Goal: Check status: Check status

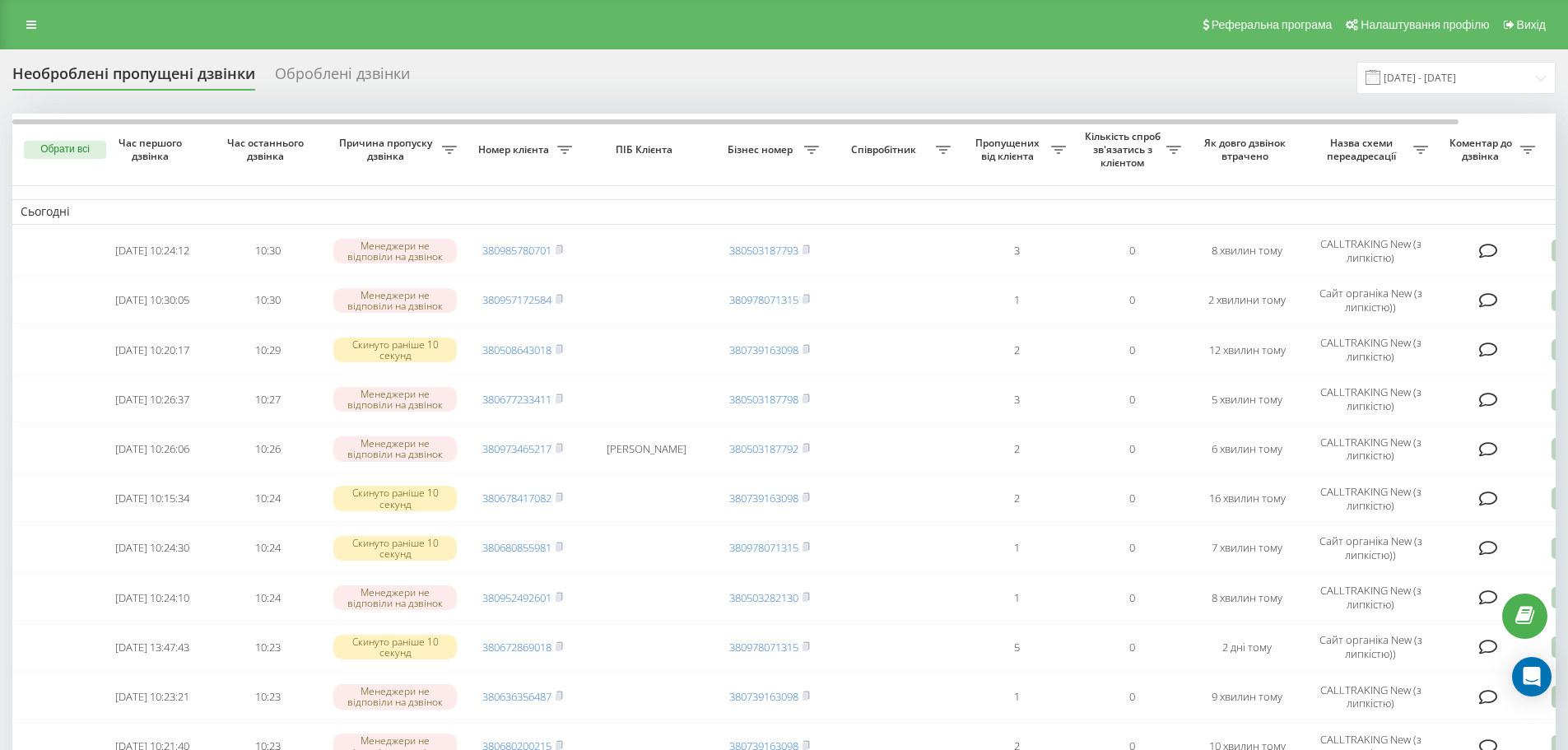
click at [1430, 79] on input "[DATE] - [DATE]" at bounding box center [1456, 77] width 199 height 32
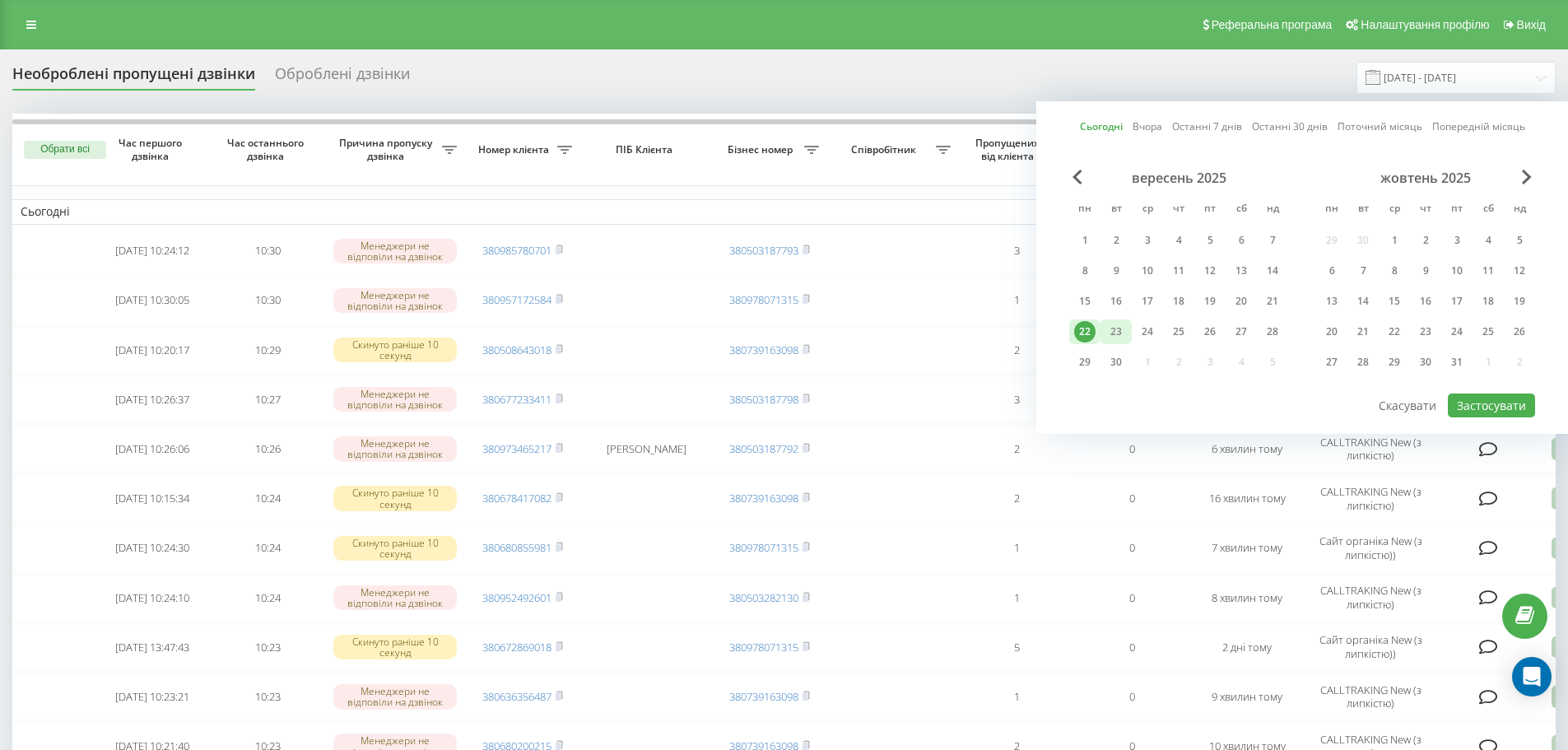
click at [1127, 322] on div "23" at bounding box center [1116, 331] width 31 height 25
click at [1090, 337] on div "22" at bounding box center [1085, 331] width 21 height 21
click at [1483, 399] on button "Застосувати" at bounding box center [1491, 406] width 88 height 24
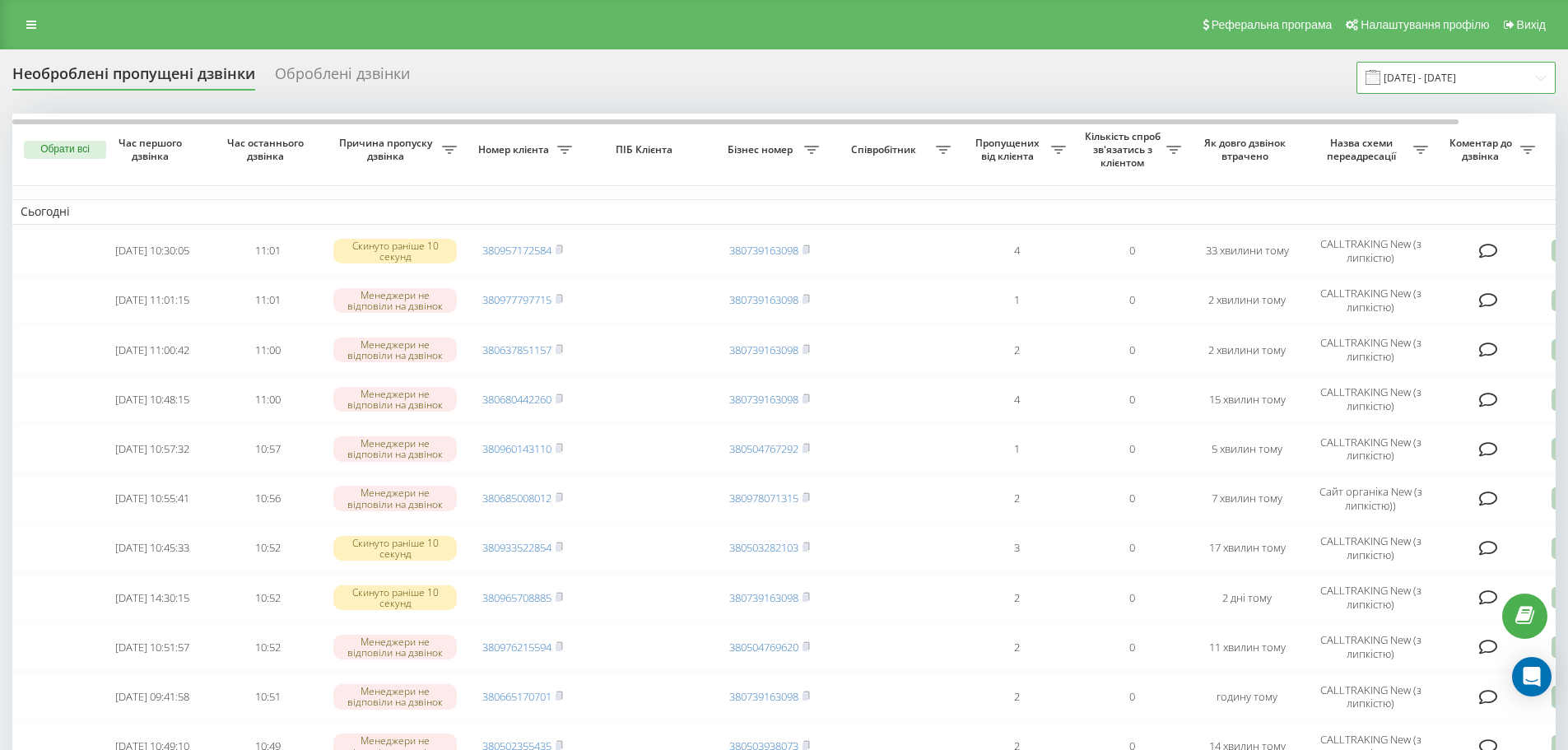
click at [1421, 73] on input "[DATE] - [DATE]" at bounding box center [1456, 77] width 199 height 32
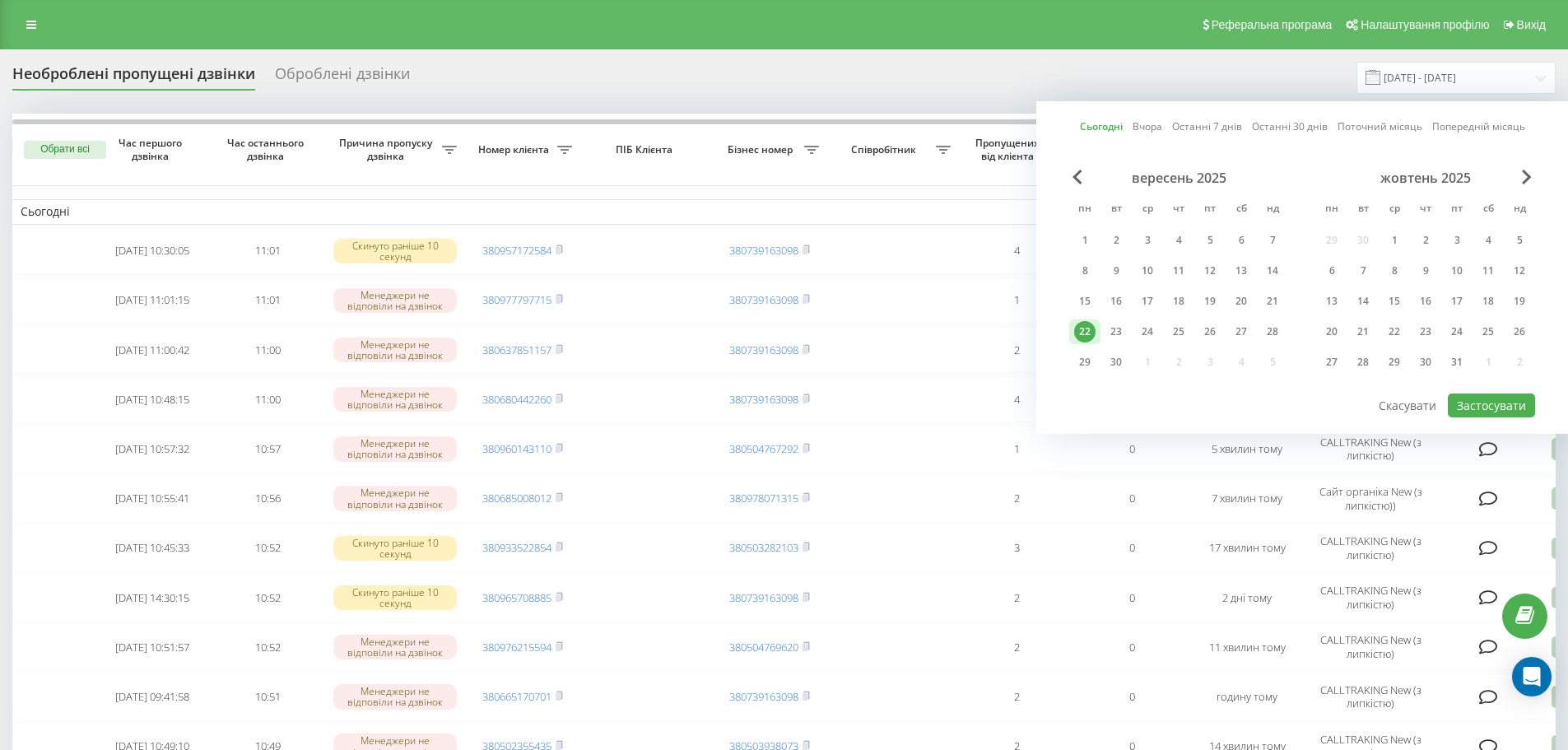
click at [1132, 318] on div "вересень 2025 пн вт ср чт пт сб нд 1 2 3 4 5 6 7 8 9 10 11 12 13 14 15 16 17 18…" at bounding box center [1178, 275] width 219 height 211
click at [1112, 336] on div "23" at bounding box center [1116, 331] width 21 height 21
click at [1091, 337] on div "22" at bounding box center [1085, 331] width 21 height 21
click at [1515, 397] on button "Застосувати" at bounding box center [1491, 406] width 88 height 24
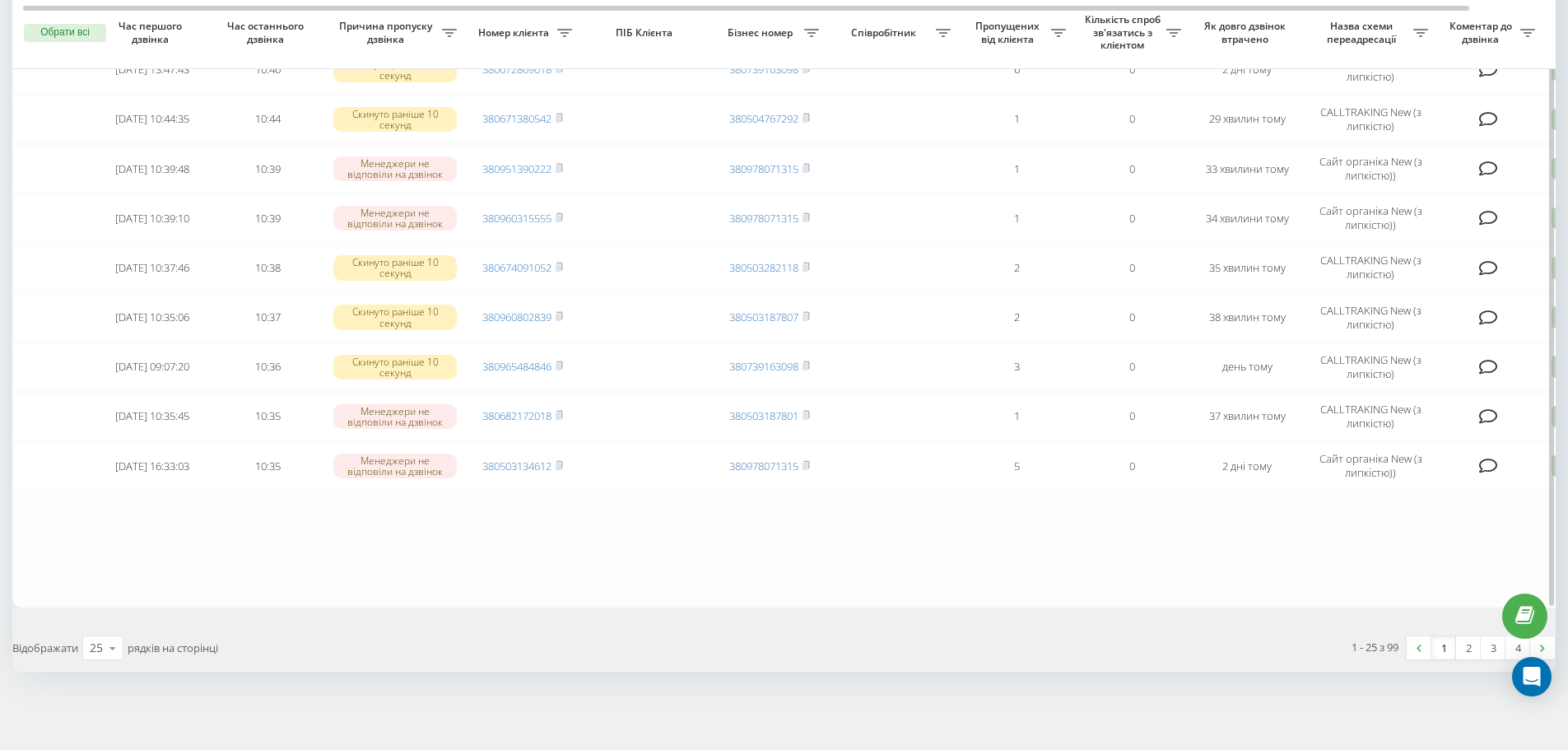
scroll to position [494, 0]
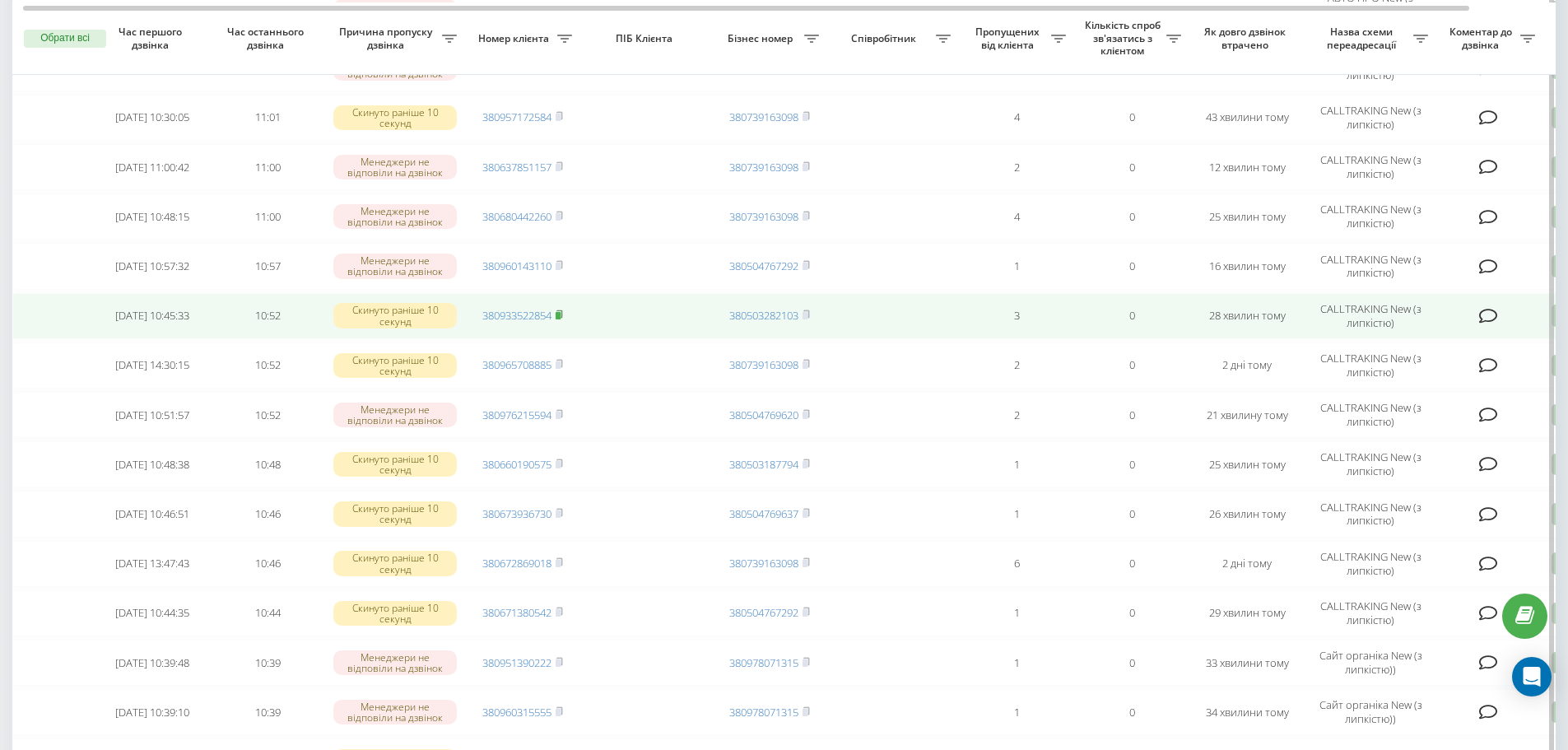
click at [563, 317] on icon at bounding box center [559, 315] width 6 height 7
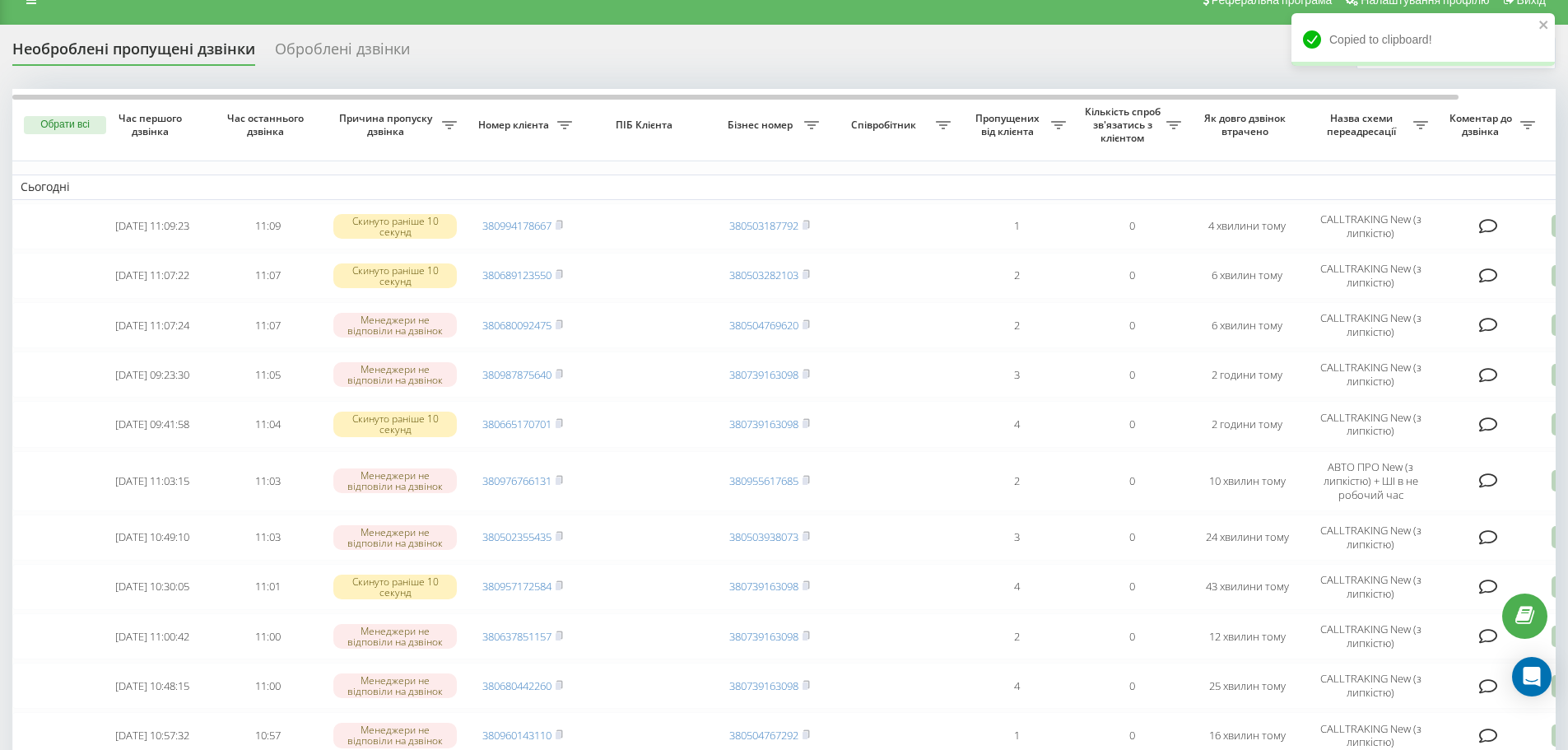
scroll to position [0, 0]
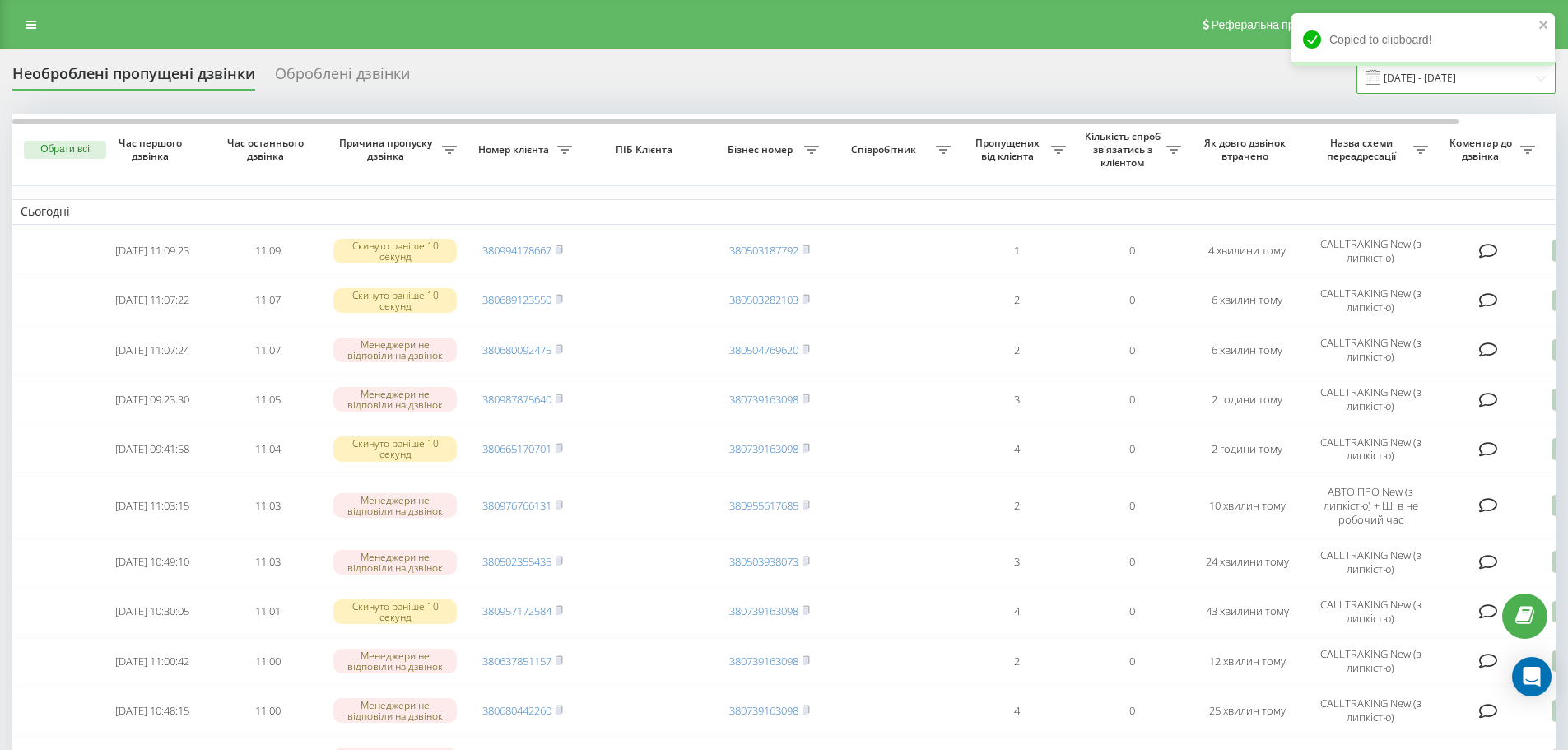
click at [1441, 89] on input "[DATE] - [DATE]" at bounding box center [1456, 77] width 199 height 32
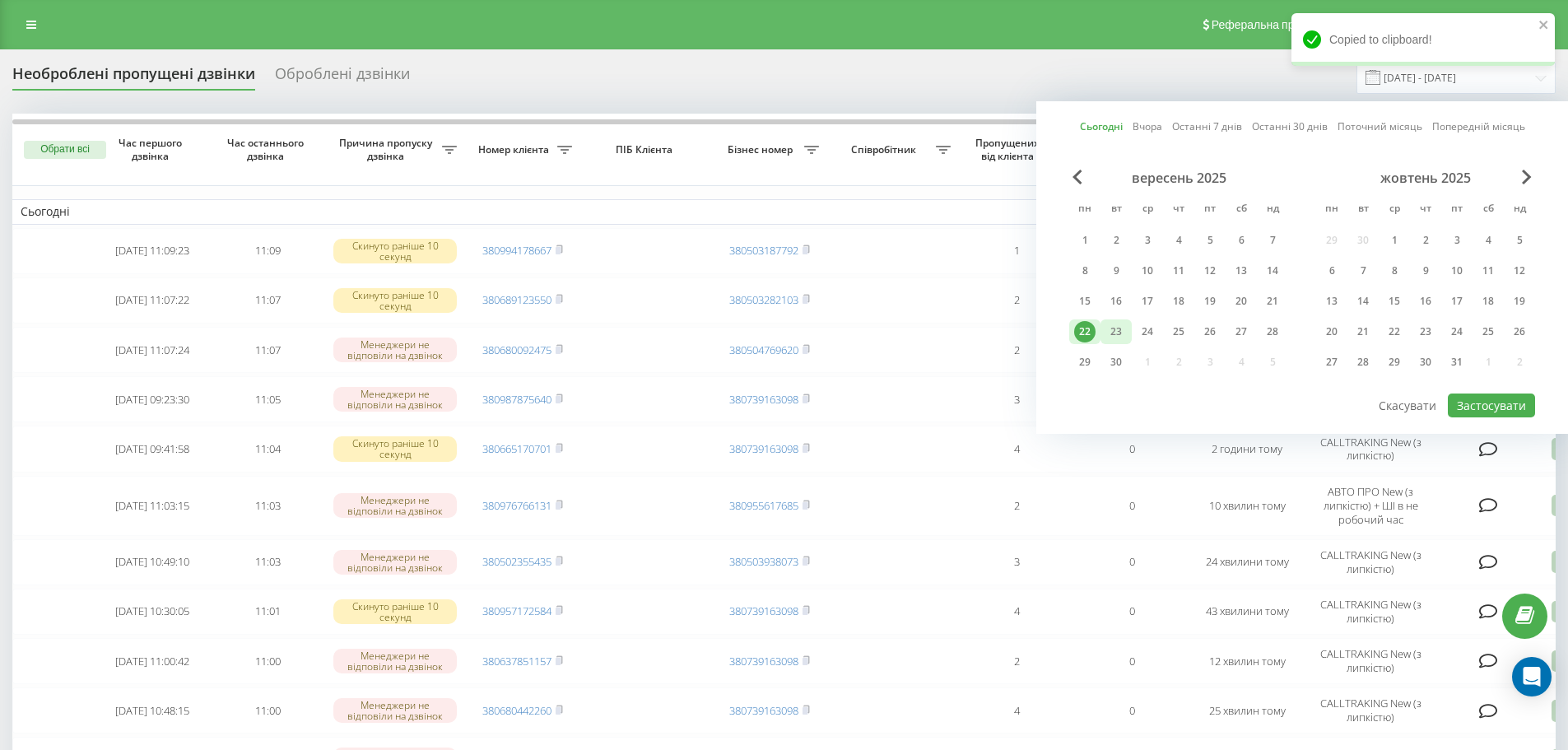
drag, startPoint x: 1134, startPoint y: 305, endPoint x: 1119, endPoint y: 321, distance: 21.9
click at [1134, 305] on div "17" at bounding box center [1147, 301] width 31 height 25
click at [1099, 337] on div "22" at bounding box center [1085, 331] width 31 height 25
click at [1484, 410] on button "Застосувати" at bounding box center [1491, 406] width 88 height 24
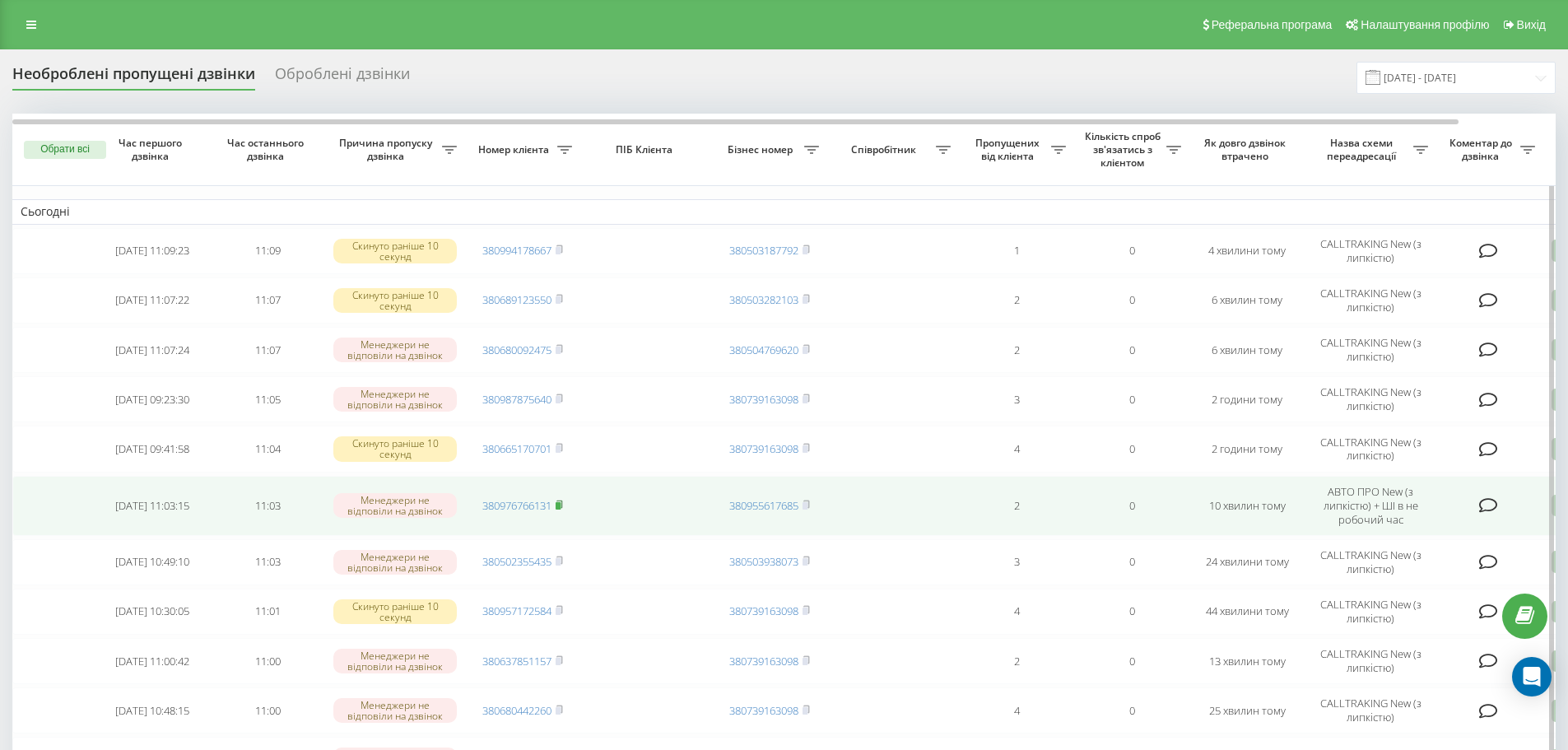
click at [564, 506] on icon at bounding box center [560, 505] width 7 height 10
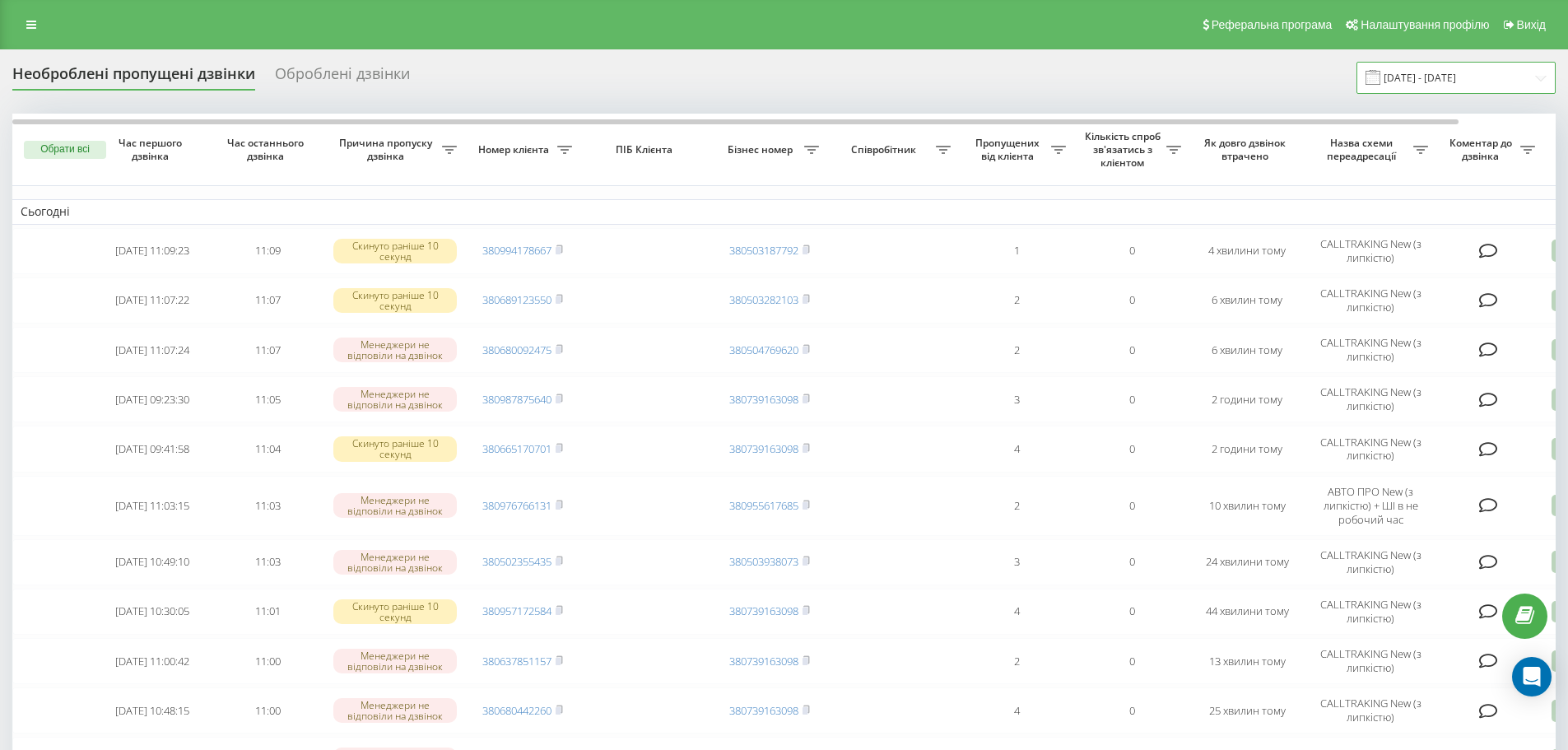
drag, startPoint x: 1447, startPoint y: 69, endPoint x: 1429, endPoint y: 89, distance: 26.9
click at [1447, 69] on input "[DATE] - [DATE]" at bounding box center [1456, 77] width 199 height 32
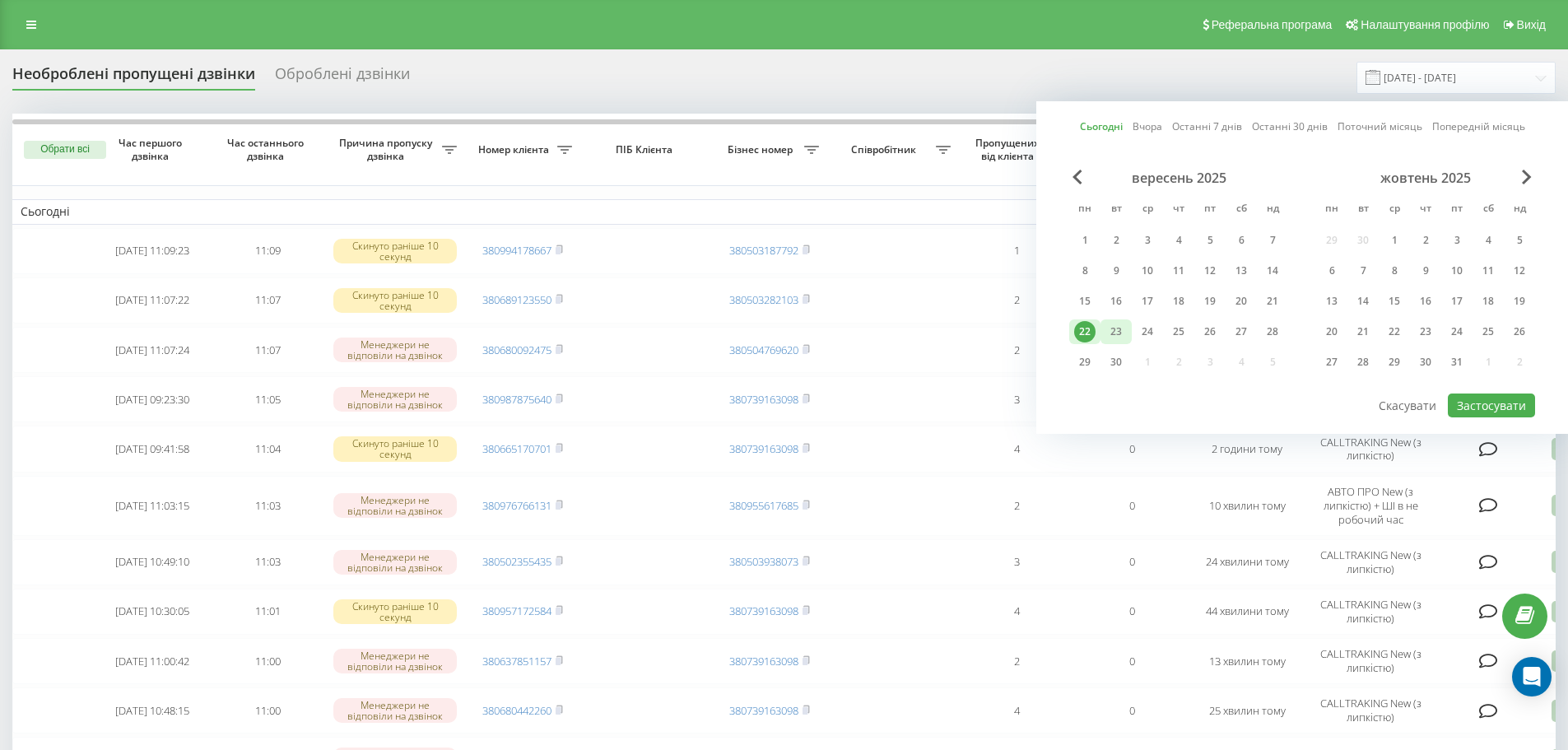
click at [1127, 329] on div "23" at bounding box center [1116, 331] width 31 height 25
click at [1096, 333] on div "22" at bounding box center [1085, 331] width 31 height 25
click at [1508, 407] on button "Застосувати" at bounding box center [1491, 406] width 88 height 24
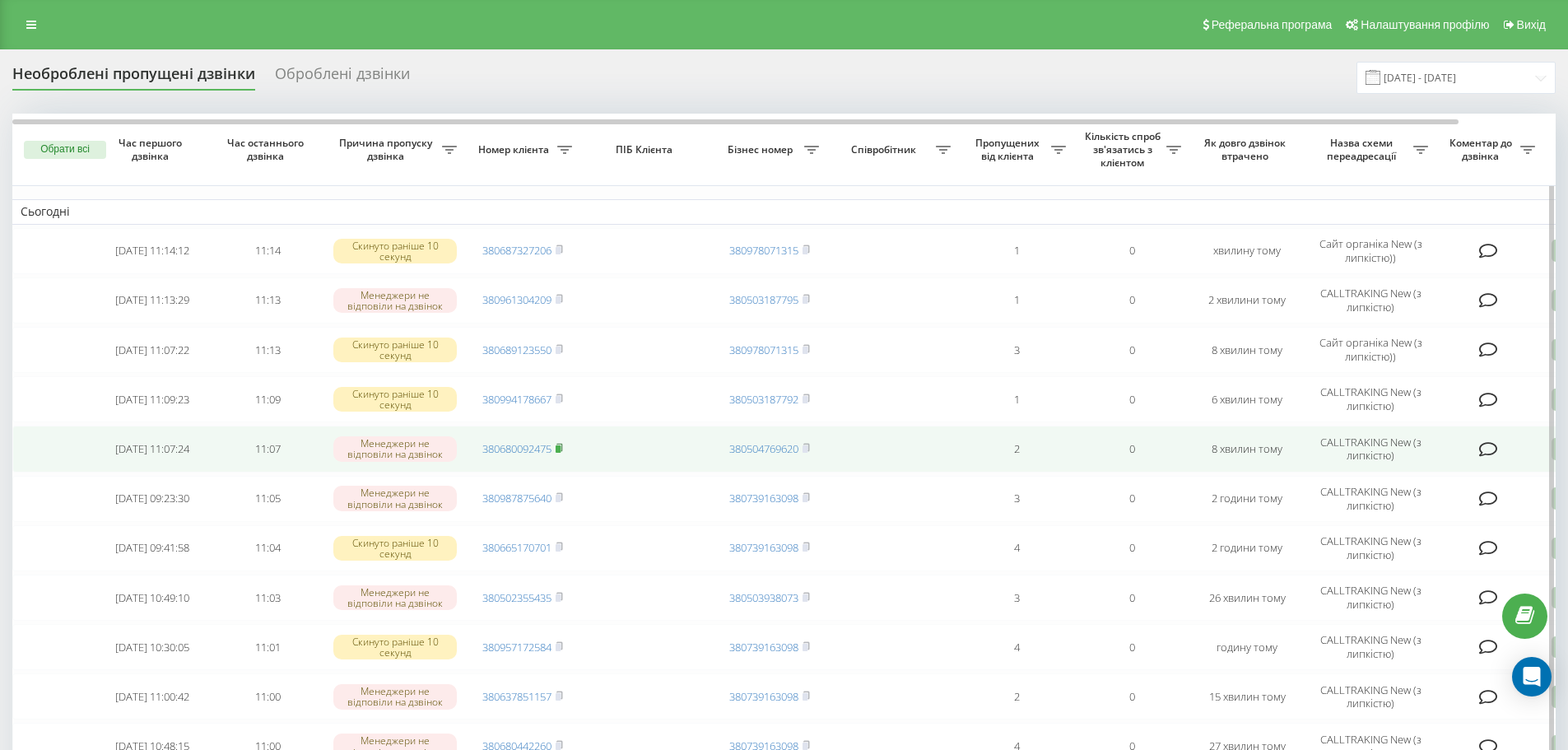
click at [560, 451] on rect at bounding box center [558, 449] width 5 height 7
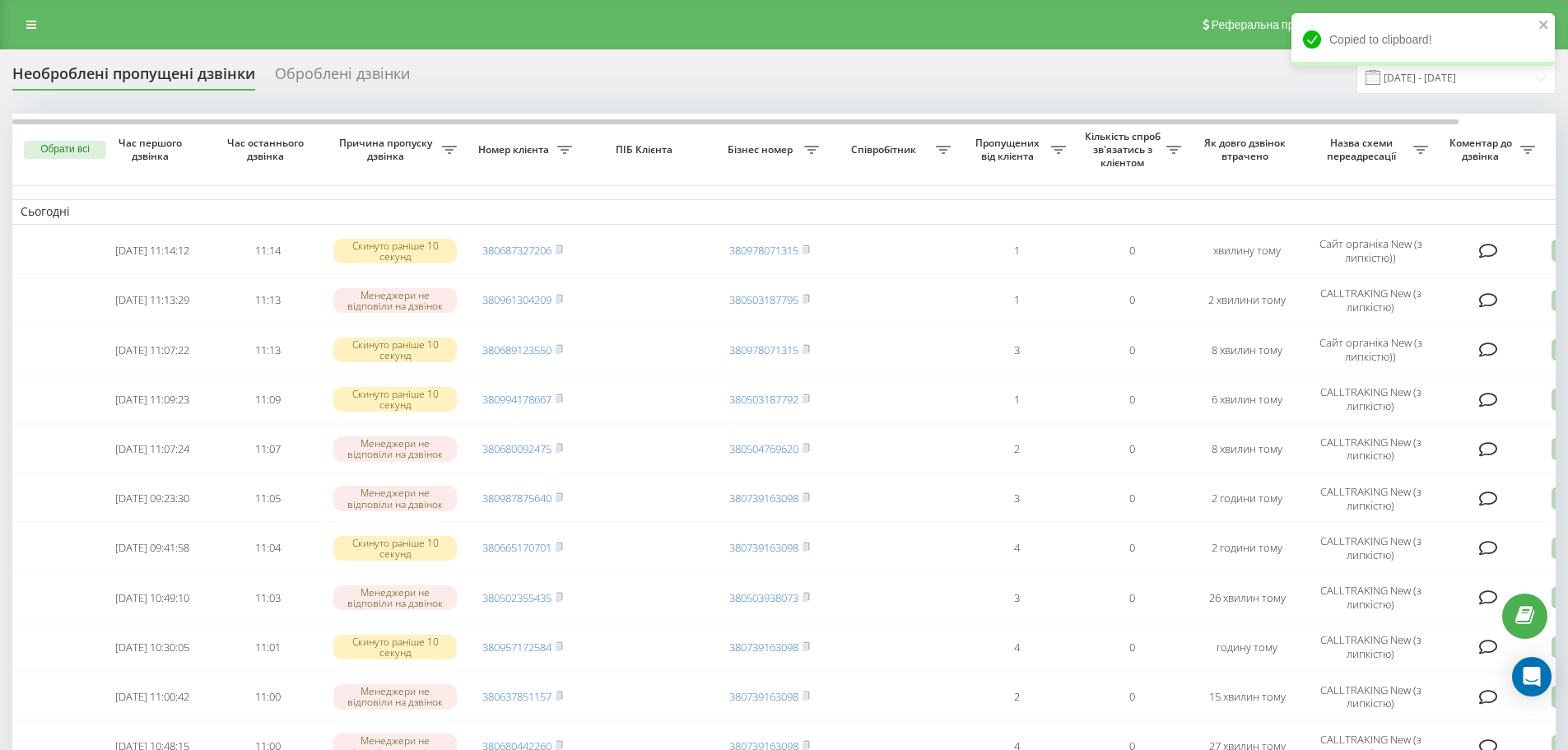
drag, startPoint x: 1050, startPoint y: 50, endPoint x: 1116, endPoint y: 50, distance: 66.0
click at [1427, 73] on div "Copied to clipboard!" at bounding box center [1423, 45] width 264 height 65
click at [1435, 83] on input "[DATE] - [DATE]" at bounding box center [1456, 77] width 199 height 32
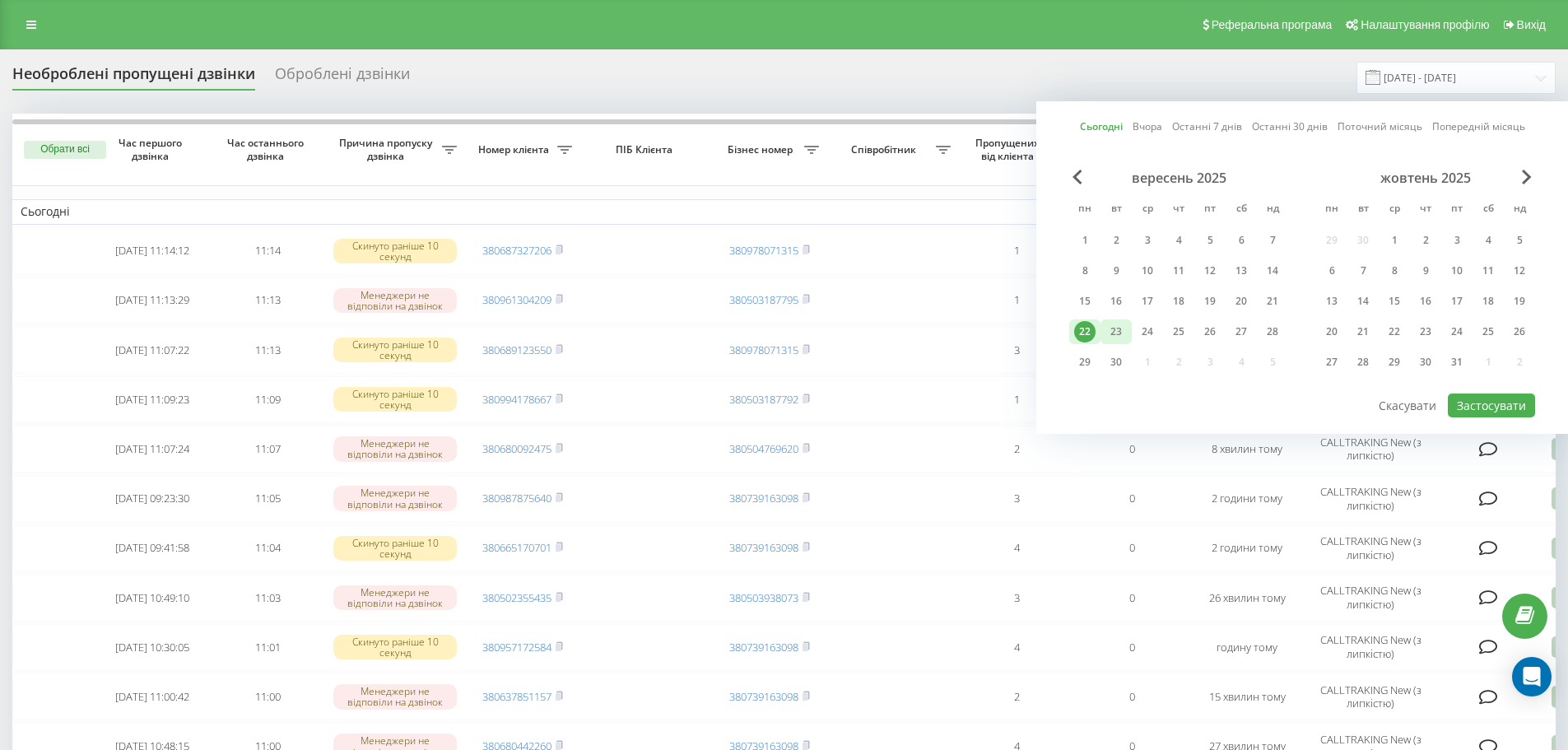
click at [1111, 337] on div "23" at bounding box center [1116, 331] width 21 height 21
click at [1089, 337] on div "22" at bounding box center [1085, 331] width 21 height 21
click at [1500, 399] on button "Застосувати" at bounding box center [1491, 406] width 88 height 24
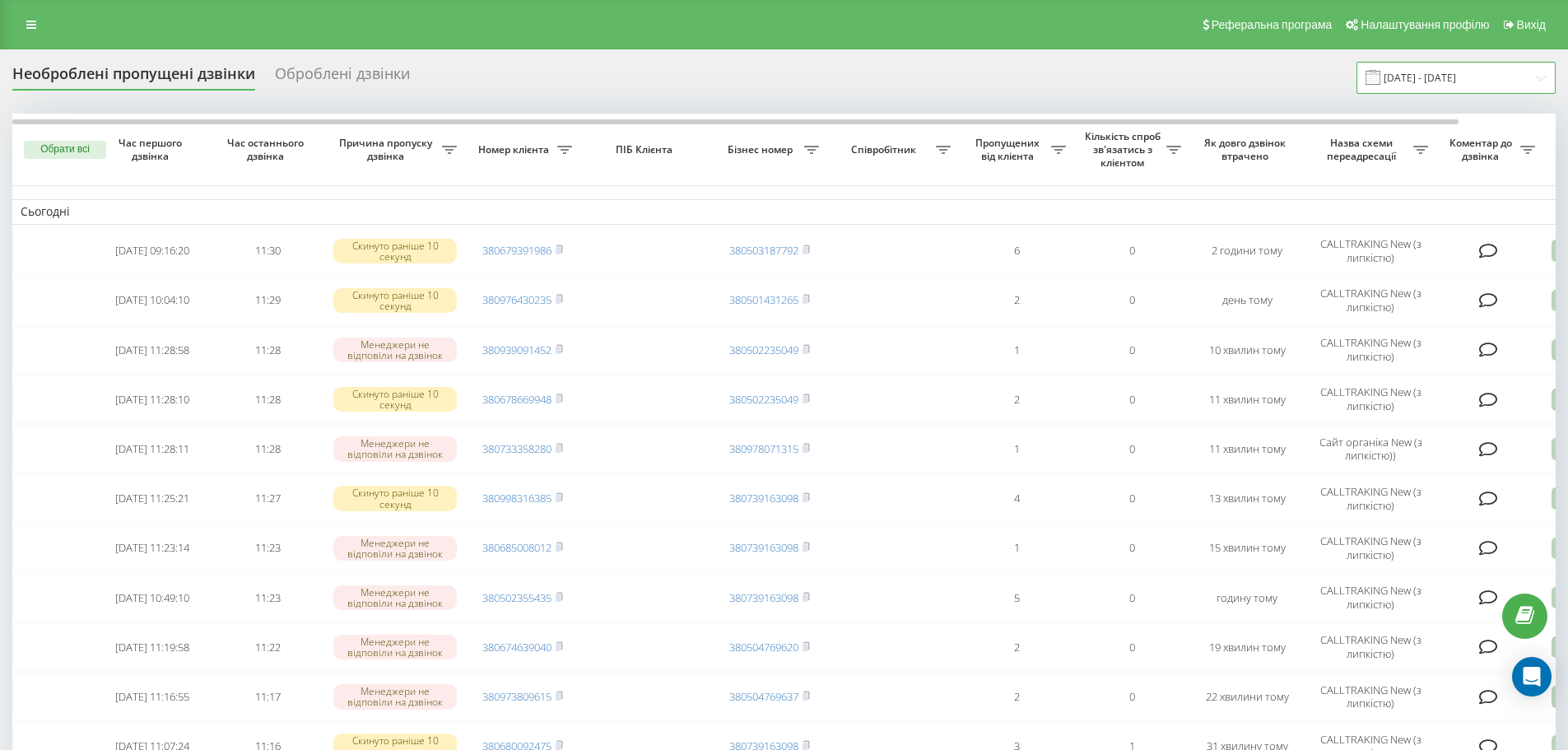
click at [1420, 73] on input "[DATE] - [DATE]" at bounding box center [1456, 77] width 199 height 32
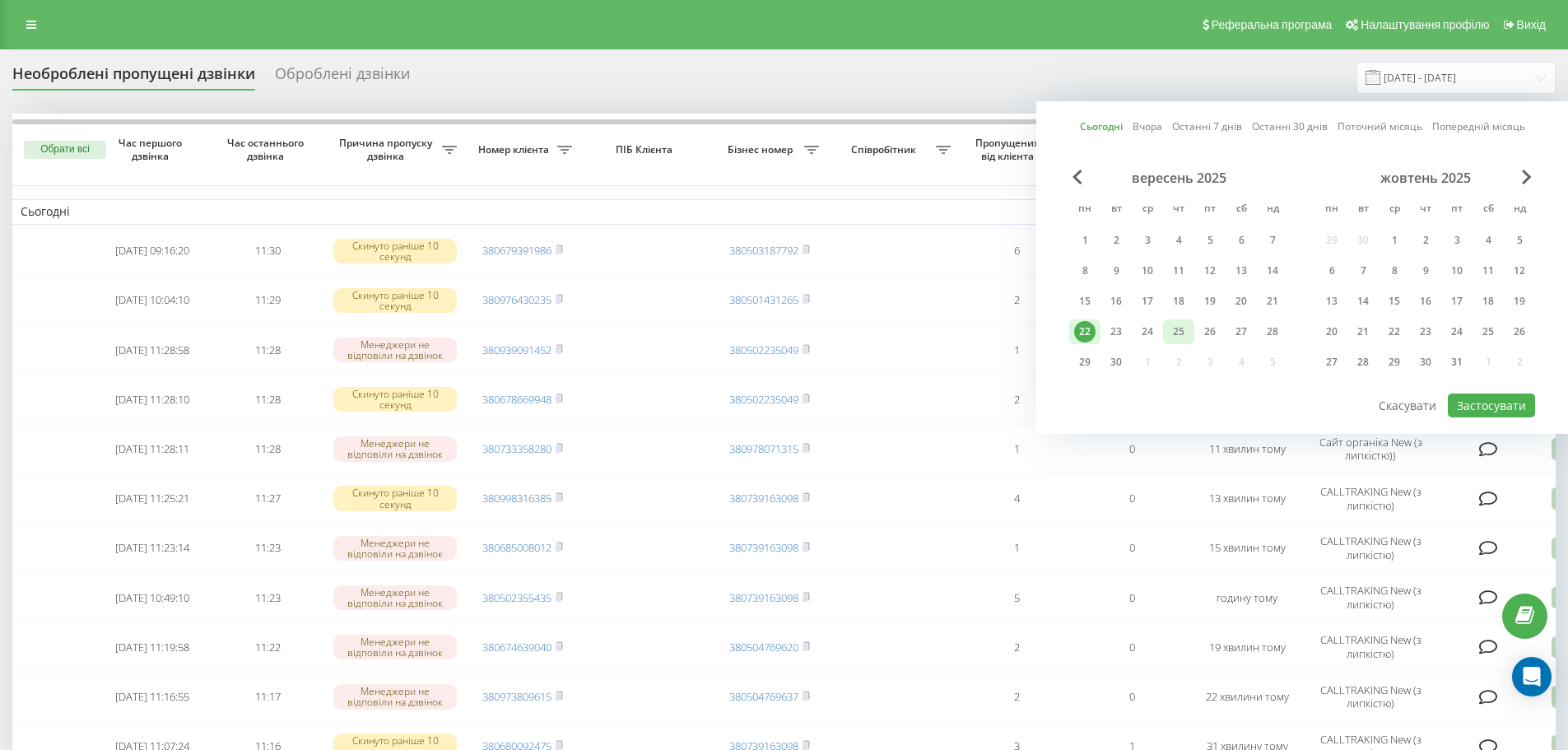
click at [1170, 334] on div "25" at bounding box center [1179, 331] width 21 height 21
click at [1086, 330] on div "22" at bounding box center [1085, 331] width 21 height 21
click at [1490, 412] on button "Застосувати" at bounding box center [1491, 406] width 88 height 24
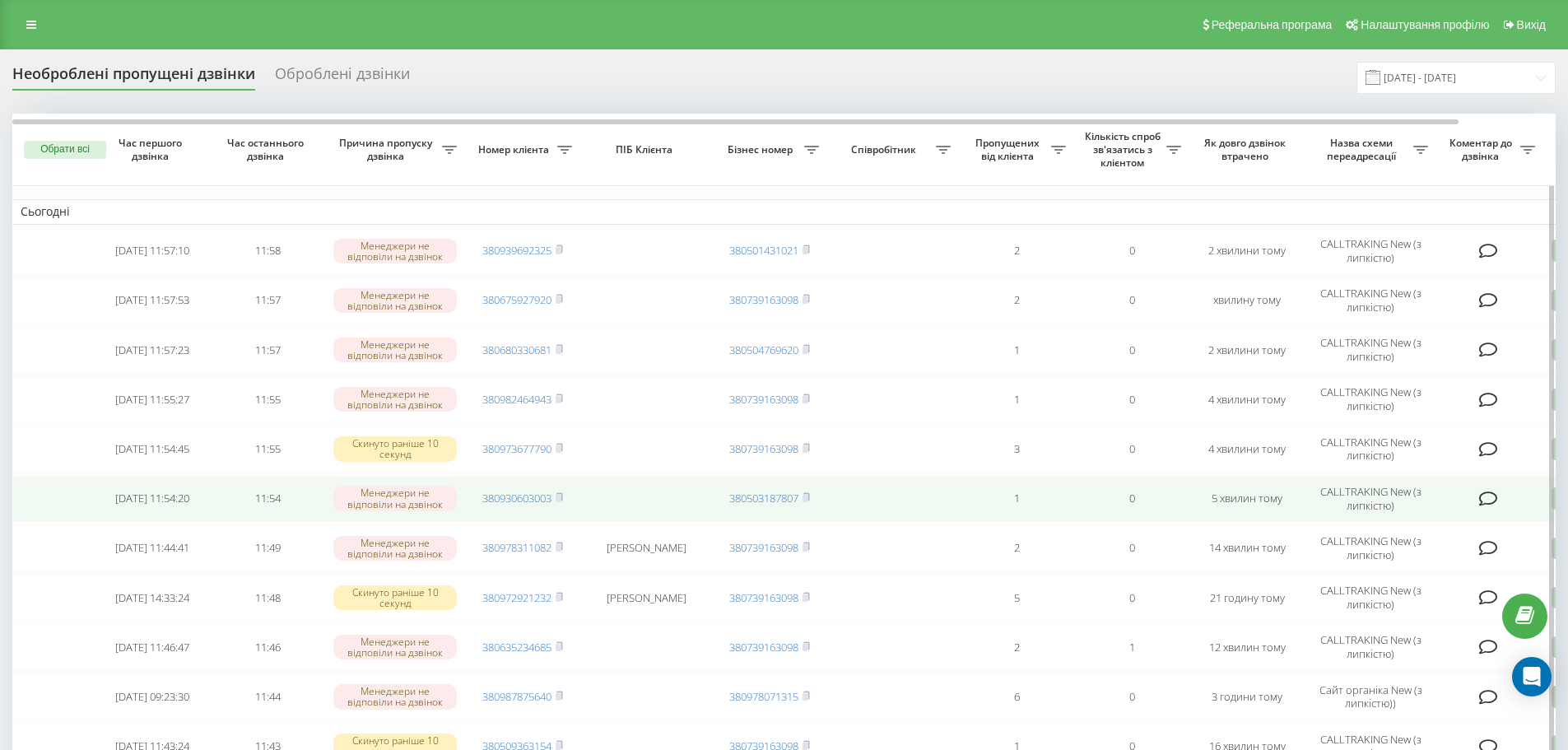
drag, startPoint x: 565, startPoint y: 499, endPoint x: 600, endPoint y: 480, distance: 39.8
click at [565, 499] on td "380930603003" at bounding box center [522, 499] width 115 height 46
click at [561, 503] on span at bounding box center [560, 498] width 7 height 15
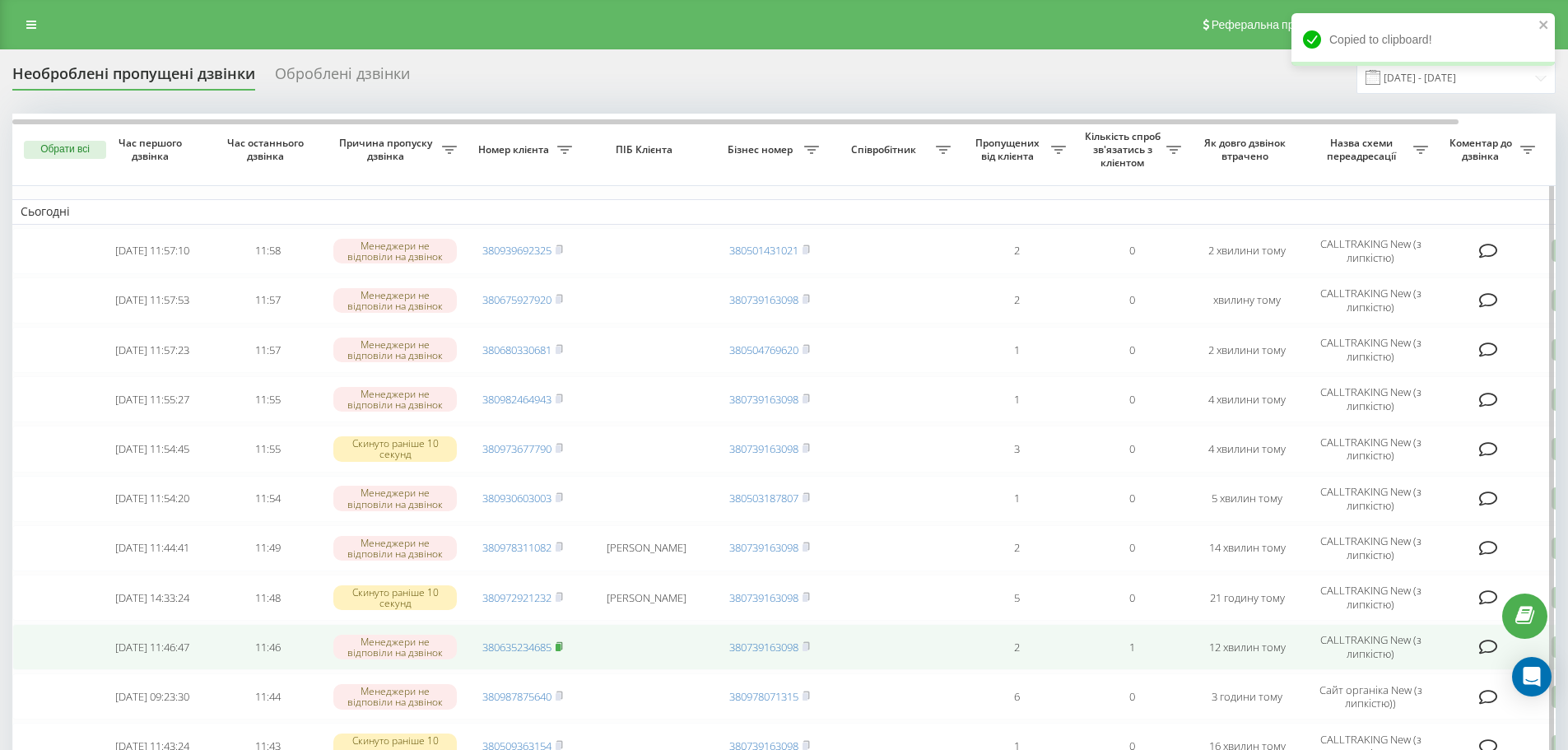
click at [560, 643] on icon at bounding box center [560, 646] width 7 height 10
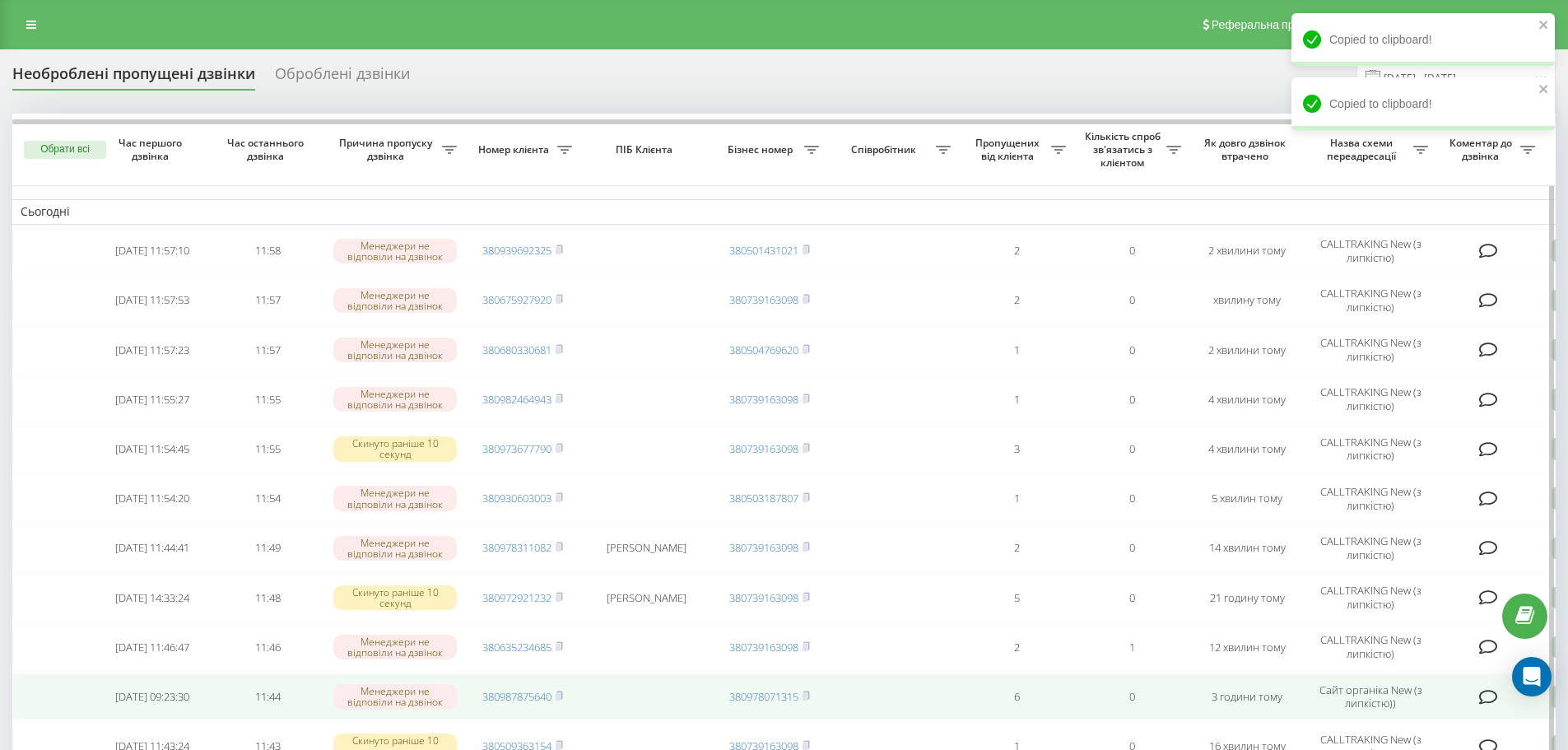
click at [556, 696] on span "380987875640" at bounding box center [522, 696] width 80 height 15
click at [560, 696] on rect at bounding box center [558, 697] width 5 height 7
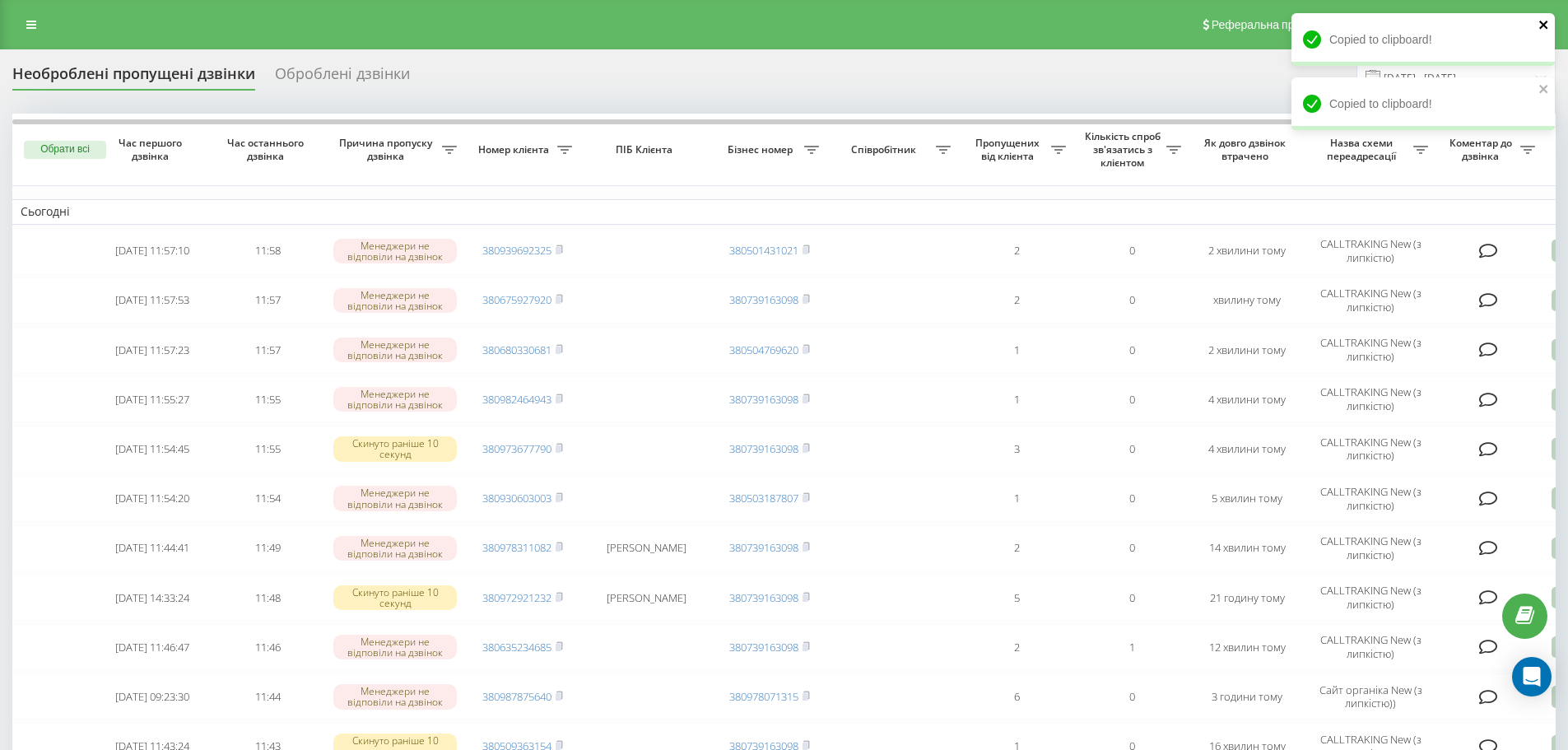
click at [1545, 30] on icon "close" at bounding box center [1544, 25] width 11 height 13
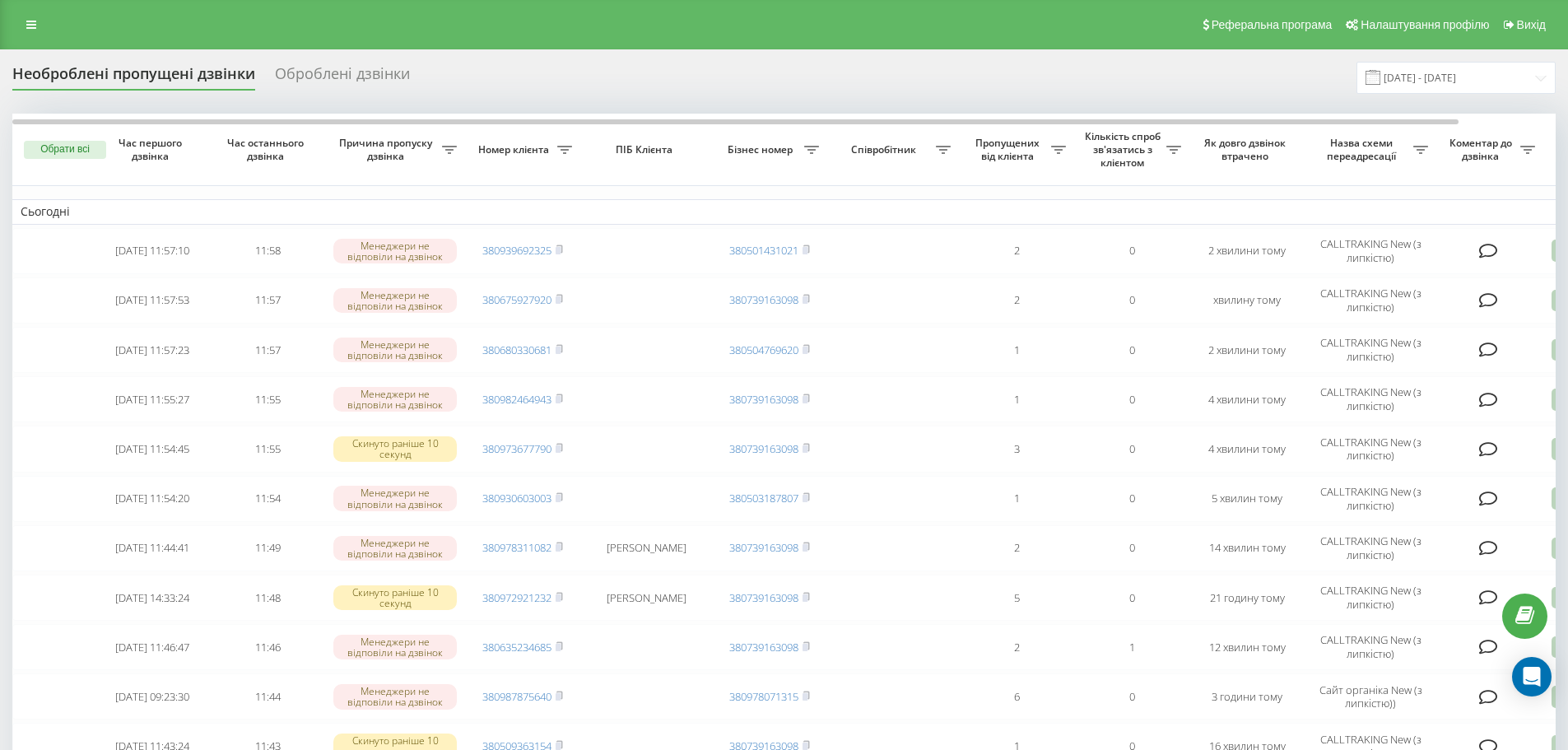
click at [1430, 72] on div "Copied to clipboard!" at bounding box center [1423, 45] width 264 height 65
click at [1408, 77] on input "[DATE] - [DATE]" at bounding box center [1456, 77] width 199 height 32
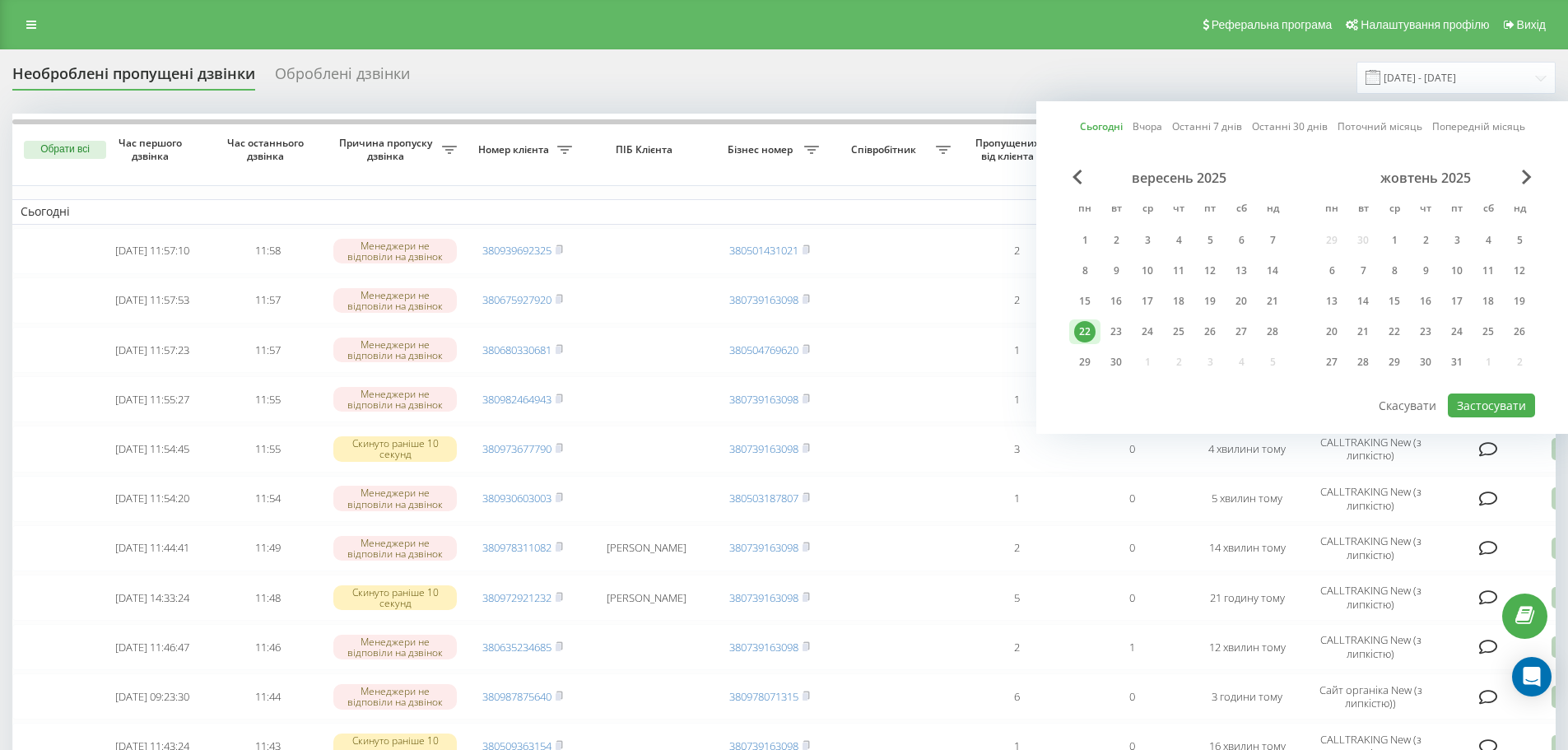
click at [1146, 314] on div "вересень 2025 пн вт ср чт пт сб нд 1 2 3 4 5 6 7 8 9 10 11 12 13 14 15 16 17 18…" at bounding box center [1178, 275] width 219 height 211
drag, startPoint x: 1135, startPoint y: 327, endPoint x: 1111, endPoint y: 325, distance: 24.1
click at [1136, 327] on div "24" at bounding box center [1147, 331] width 31 height 25
click at [1097, 325] on div "22" at bounding box center [1085, 331] width 31 height 25
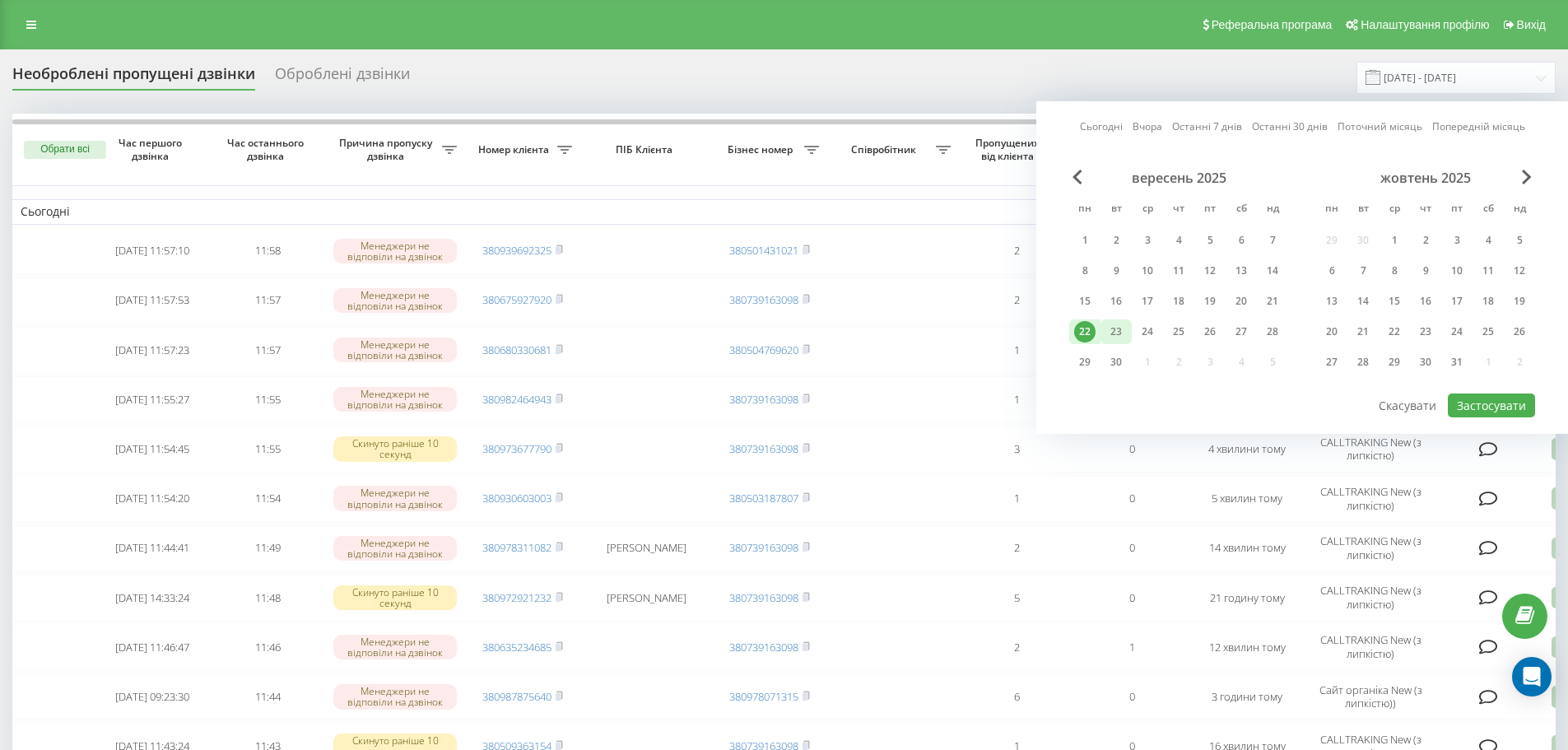
click at [1122, 323] on div "23" at bounding box center [1116, 331] width 21 height 21
click at [1085, 341] on div "22" at bounding box center [1085, 331] width 21 height 21
click at [1484, 399] on button "Застосувати" at bounding box center [1491, 406] width 88 height 24
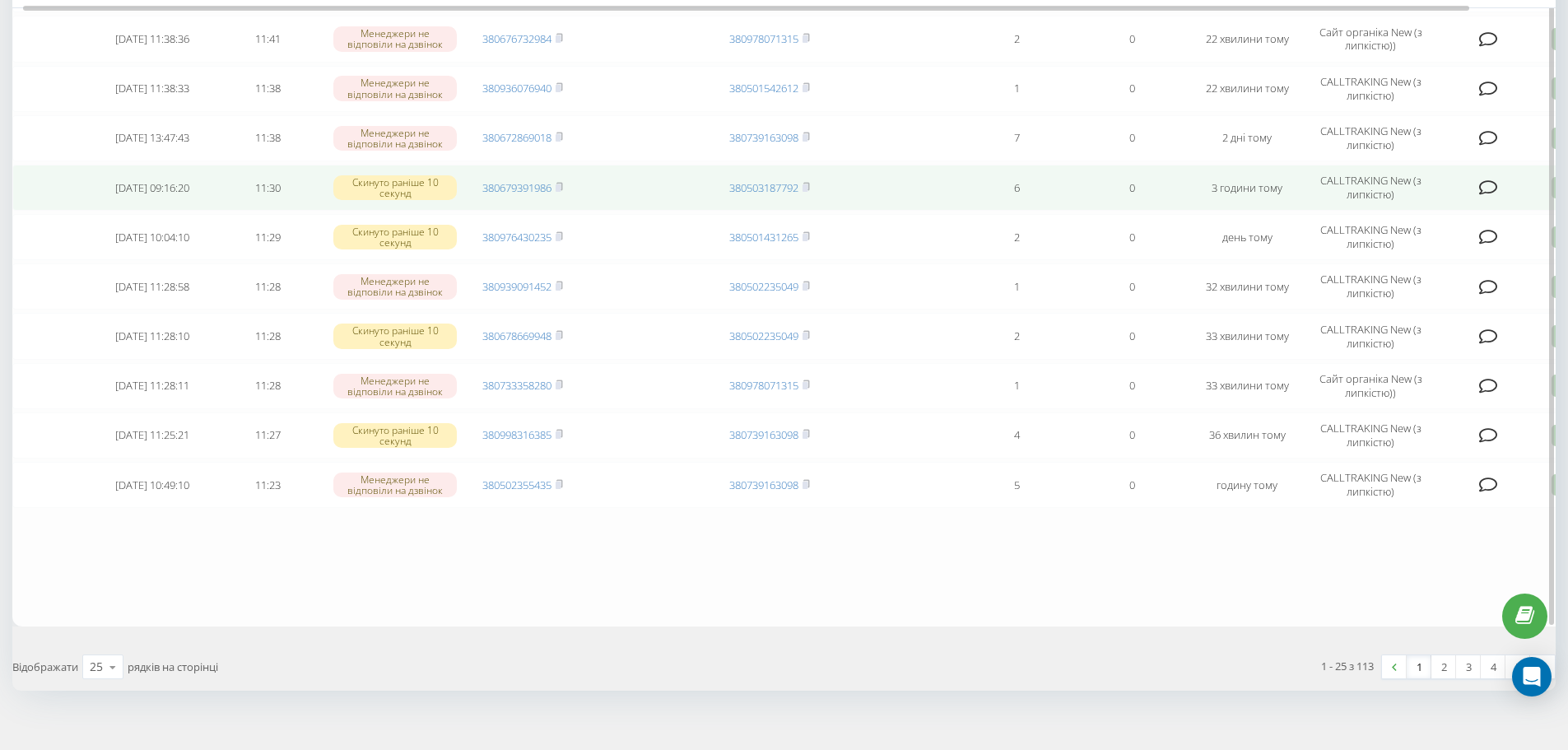
scroll to position [988, 0]
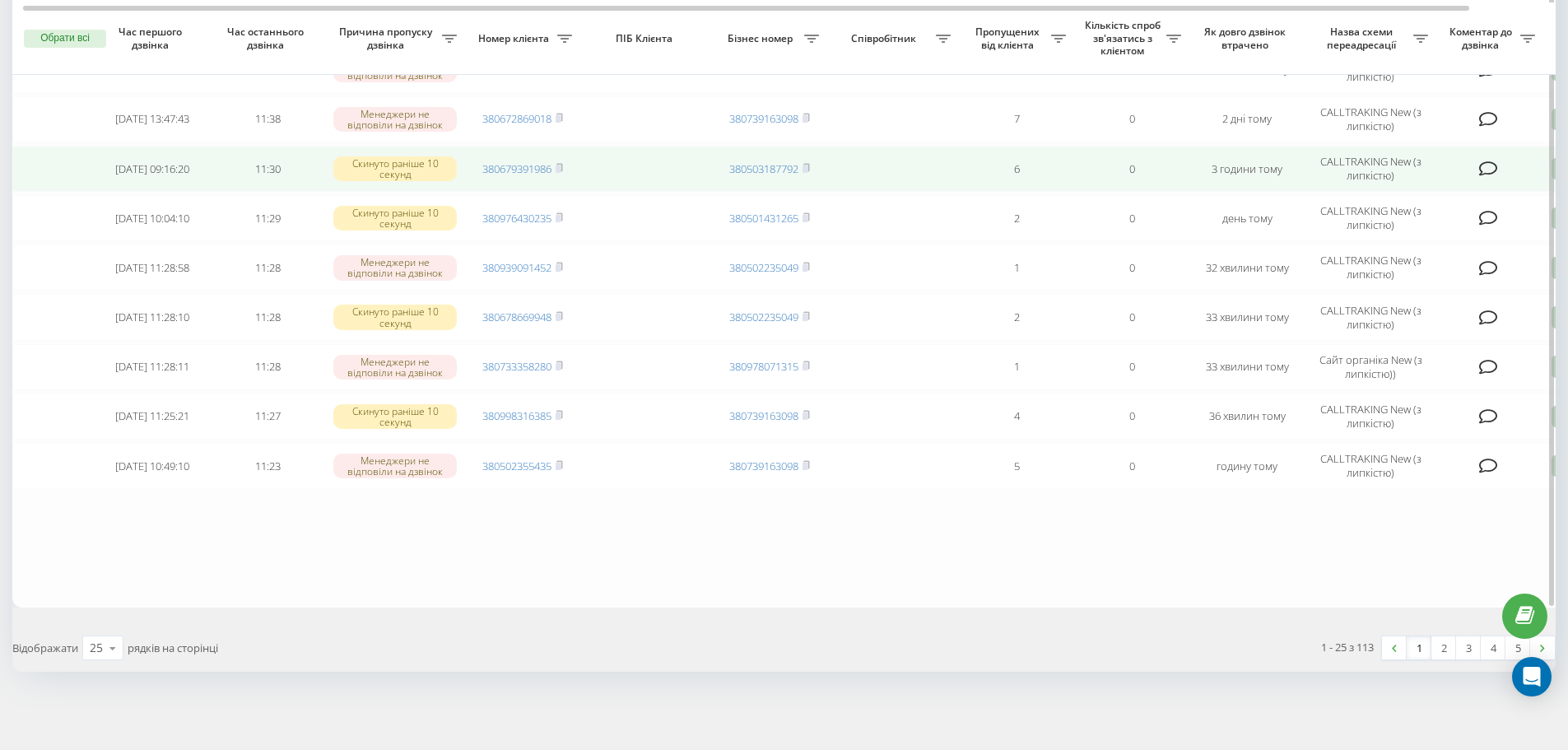
drag, startPoint x: 564, startPoint y: 165, endPoint x: 572, endPoint y: 165, distance: 8.0
click at [564, 165] on icon at bounding box center [560, 168] width 7 height 10
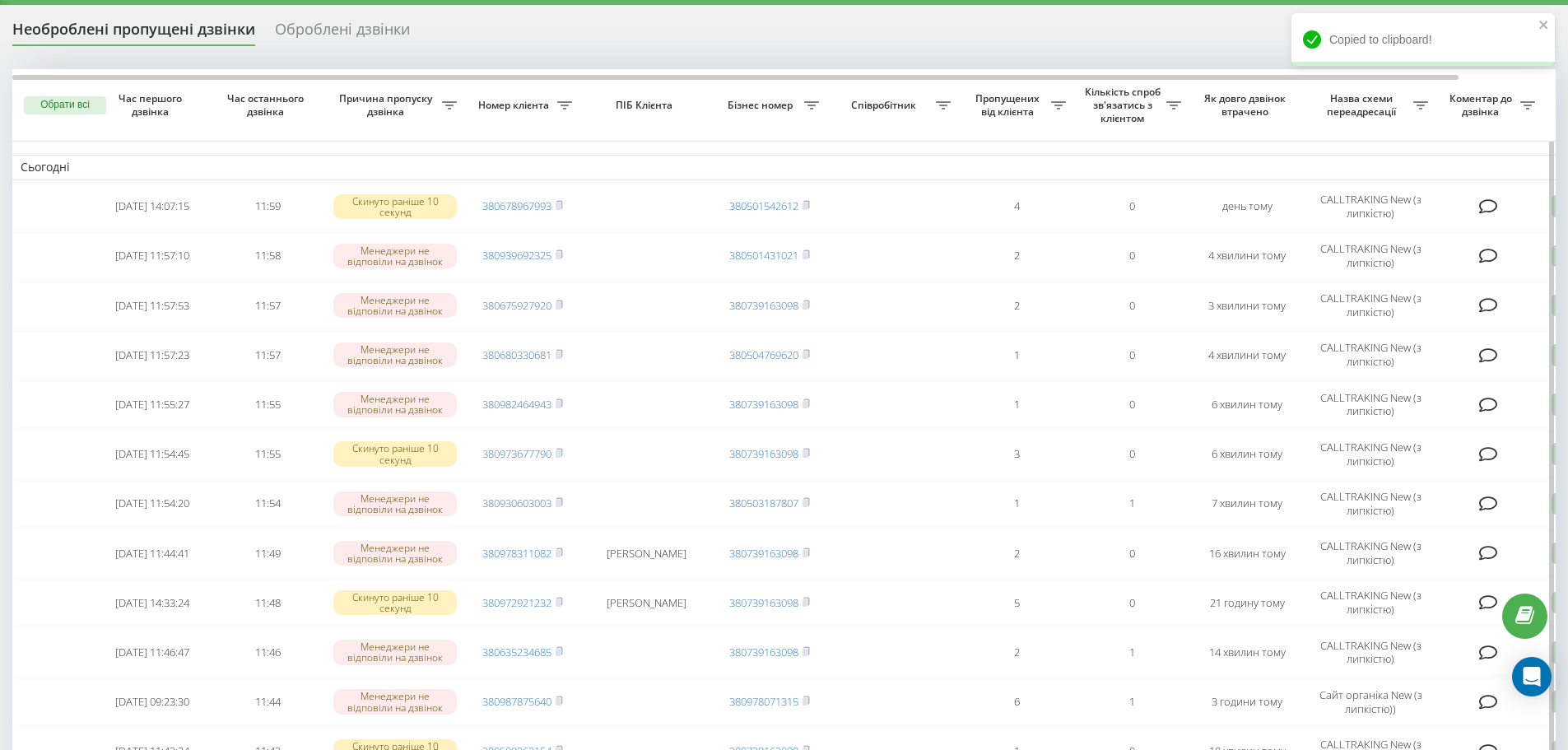
scroll to position [0, 0]
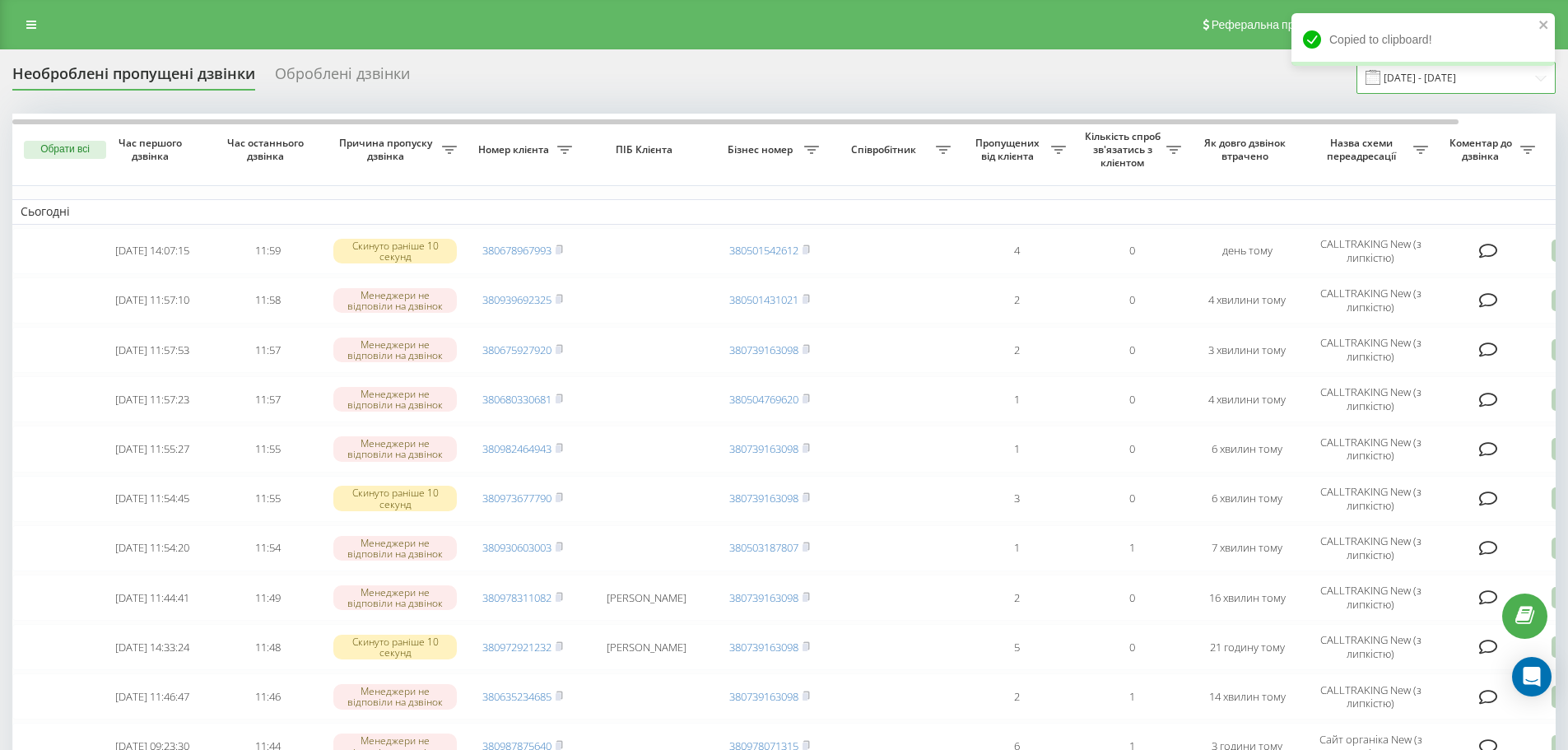
click at [1475, 77] on input "[DATE] - [DATE]" at bounding box center [1456, 77] width 199 height 32
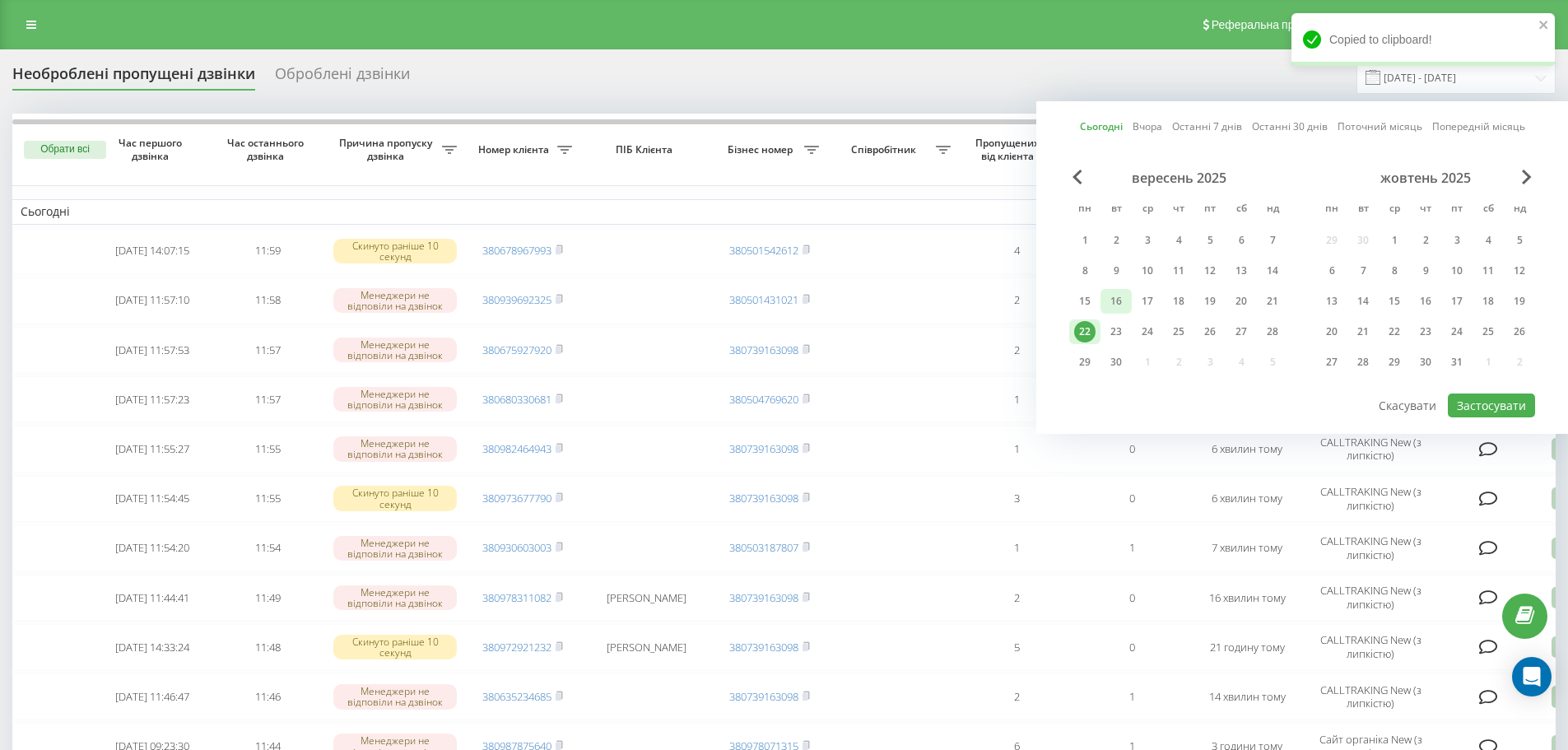
click at [1113, 311] on div "16" at bounding box center [1116, 301] width 21 height 21
click at [1088, 331] on div "22" at bounding box center [1085, 331] width 21 height 21
click at [1531, 402] on button "Застосувати" at bounding box center [1491, 406] width 88 height 24
